Goal: Check status

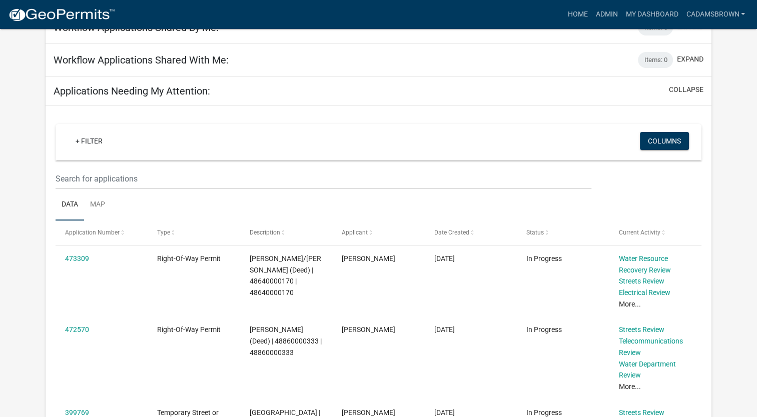
scroll to position [150, 0]
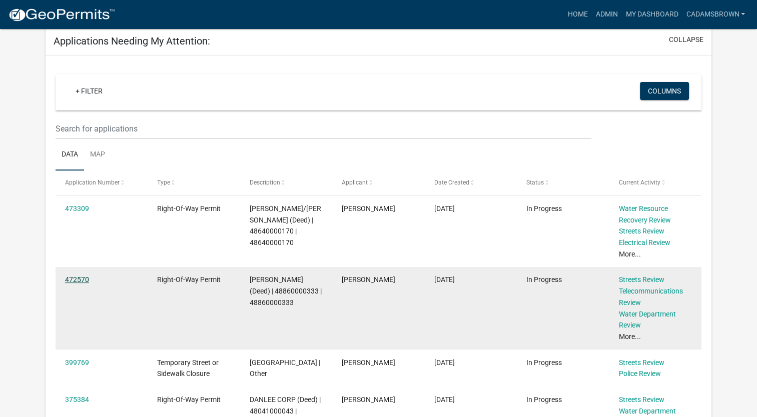
click at [68, 282] on link "472570" at bounding box center [77, 280] width 24 height 8
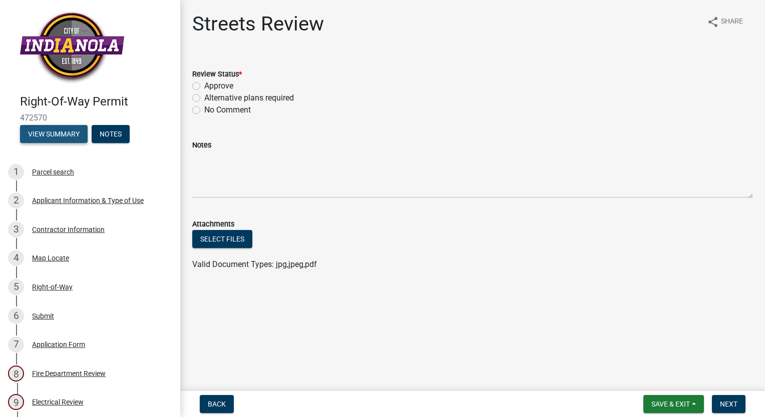
click at [78, 133] on button "View Summary" at bounding box center [54, 134] width 68 height 18
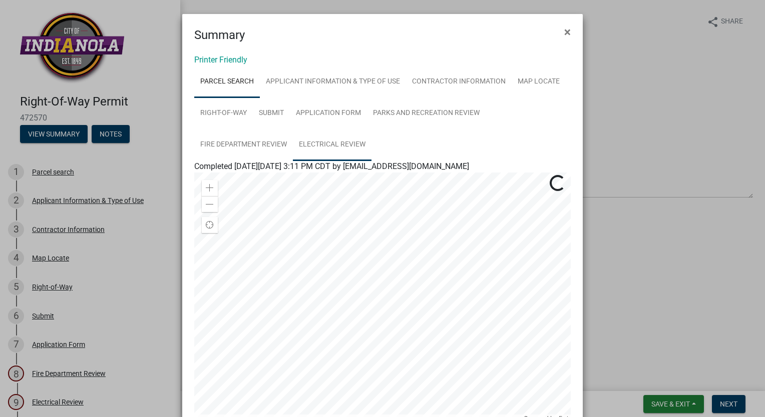
click at [313, 139] on link "Electrical Review" at bounding box center [332, 145] width 79 height 32
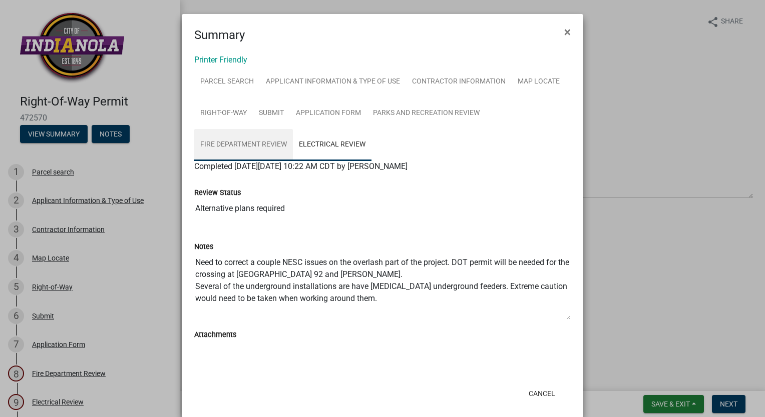
click at [252, 143] on link "Fire Department Review" at bounding box center [243, 145] width 99 height 32
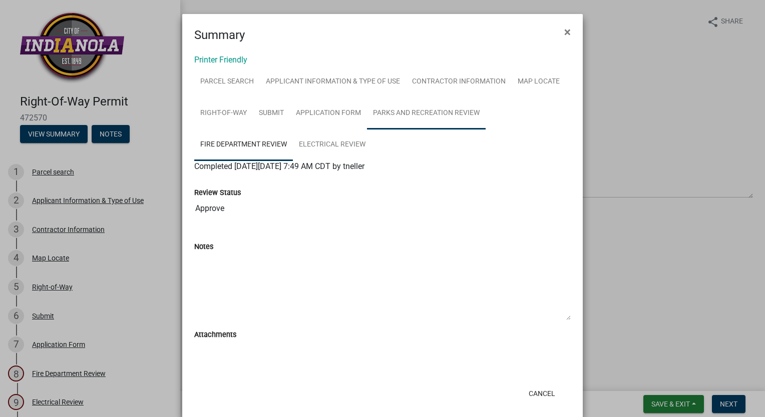
click at [410, 120] on link "Parks and Recreation Review" at bounding box center [426, 114] width 119 height 32
click at [564, 34] on span "×" at bounding box center [567, 32] width 7 height 14
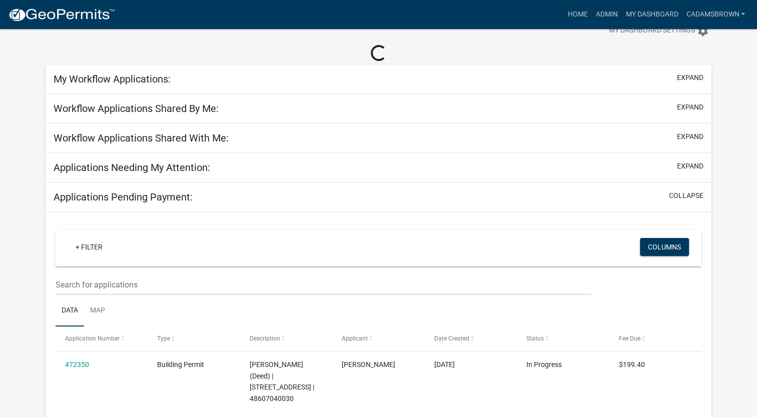
scroll to position [50, 0]
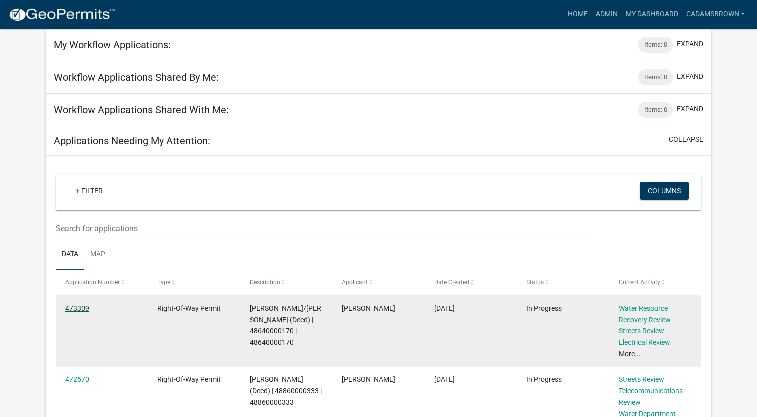
click at [80, 308] on link "473309" at bounding box center [77, 309] width 24 height 8
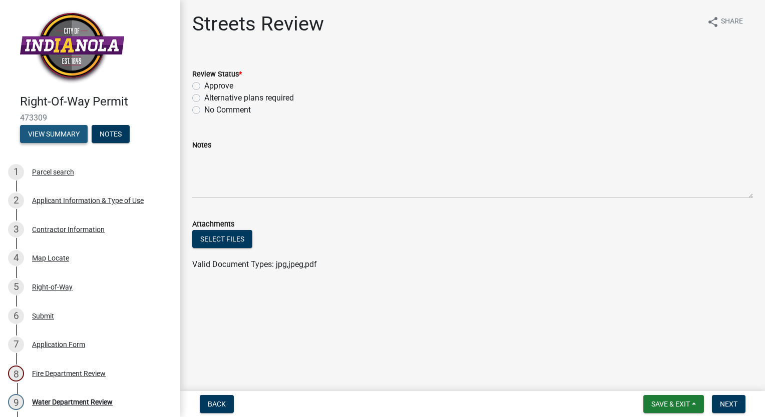
click at [57, 133] on button "View Summary" at bounding box center [54, 134] width 68 height 18
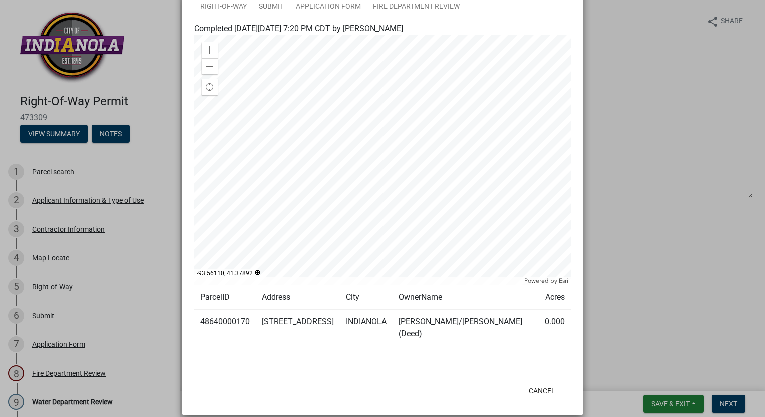
scroll to position [56, 0]
